Goal: Task Accomplishment & Management: Use online tool/utility

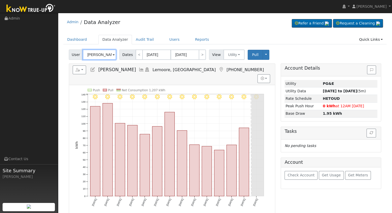
click at [97, 55] on input "[PERSON_NAME]" at bounding box center [100, 55] width 34 height 10
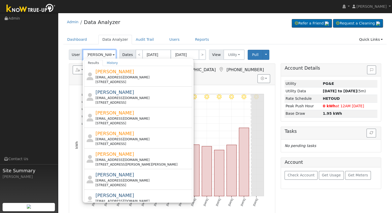
scroll to position [0, 3]
type input "[PERSON_NAME]"
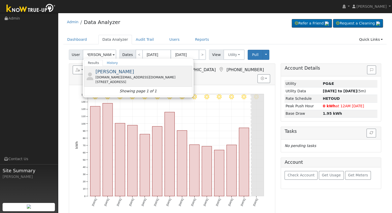
scroll to position [0, 0]
click at [146, 74] on div "[PERSON_NAME] [DOMAIN_NAME][EMAIL_ADDRESS][DOMAIN_NAME] [STREET_ADDRESS]" at bounding box center [143, 76] width 96 height 16
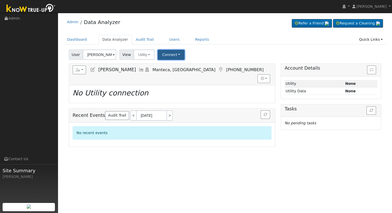
click at [166, 50] on button "Connect" at bounding box center [171, 55] width 27 height 10
click at [163, 69] on link "Select a Provider" at bounding box center [178, 65] width 40 height 7
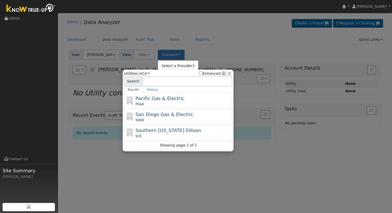
click at [217, 45] on div at bounding box center [196, 106] width 392 height 213
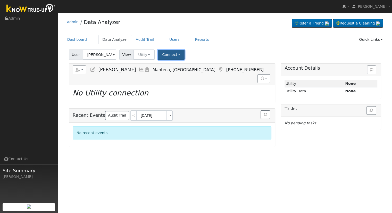
click at [175, 52] on button "Connect" at bounding box center [171, 55] width 27 height 10
click at [180, 66] on link "Select a Provider" at bounding box center [178, 65] width 40 height 7
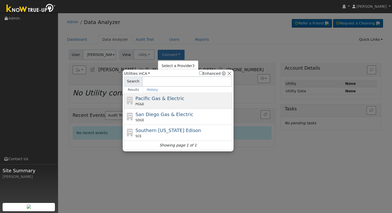
click at [158, 103] on div "PG&E" at bounding box center [184, 104] width 96 height 5
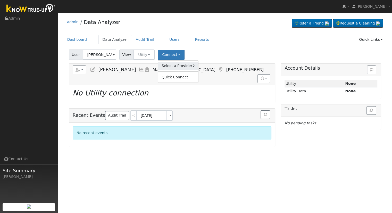
click at [179, 64] on link "Select a Provider" at bounding box center [178, 65] width 40 height 7
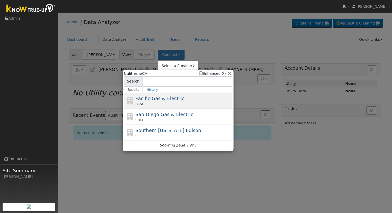
click at [173, 101] on div "Pacific Gas & Electric PG&E" at bounding box center [184, 101] width 96 height 12
